Goal: Obtain resource: Download file/media

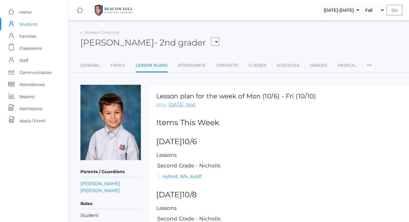
click at [163, 105] on link "prev" at bounding box center [161, 104] width 10 height 7
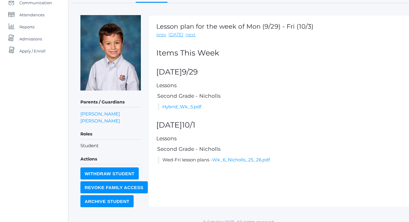
scroll to position [77, 0]
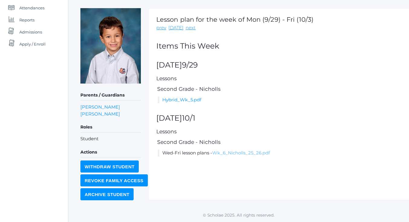
click at [227, 153] on link "Wk_6_Nicholls_25_26.pdf" at bounding box center [241, 153] width 58 height 6
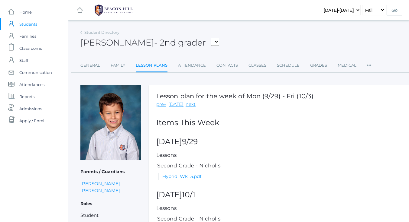
scroll to position [77, 0]
